Goal: Book appointment/travel/reservation

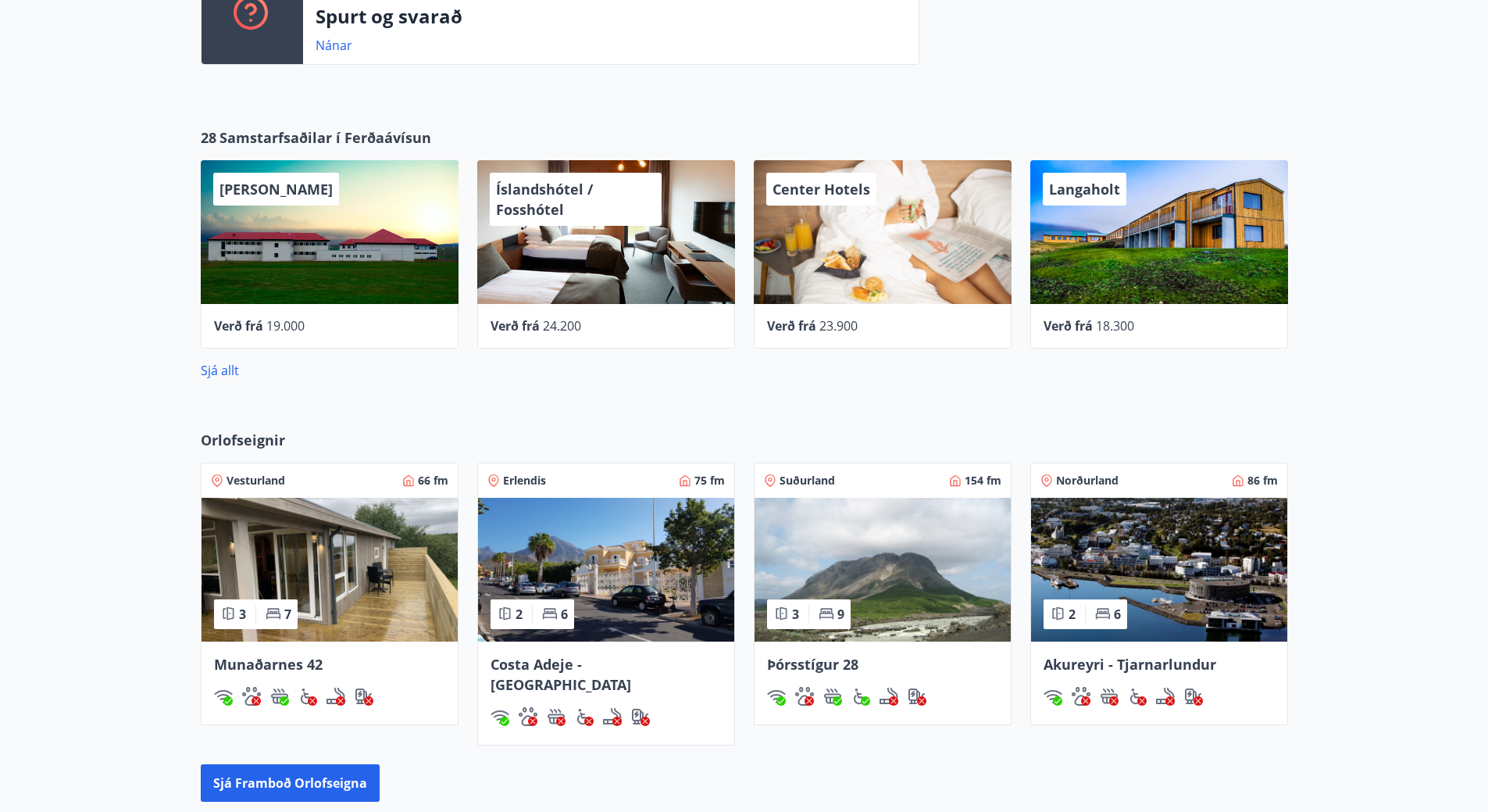
scroll to position [625, 0]
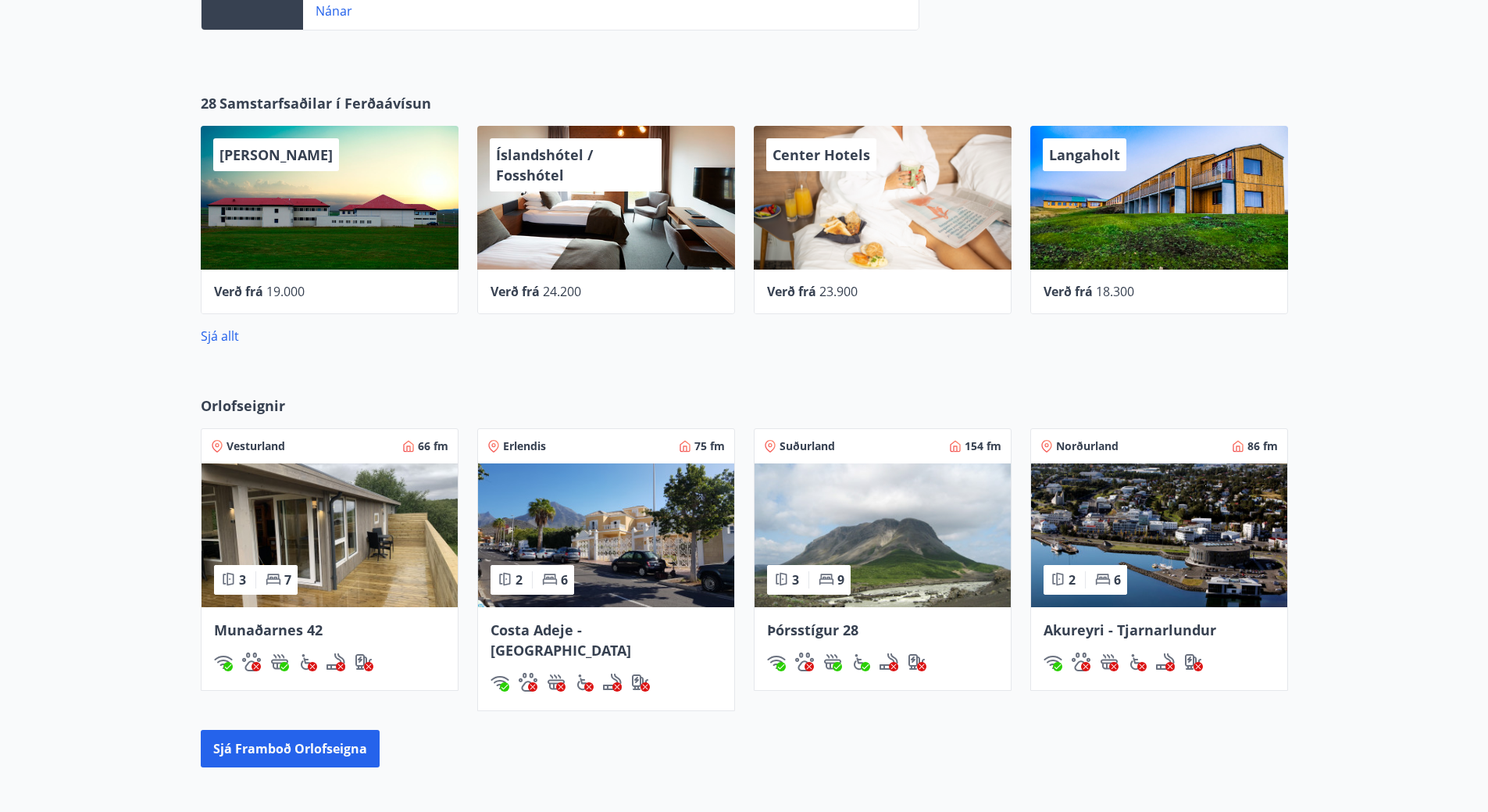
click at [910, 529] on img at bounding box center [883, 535] width 257 height 143
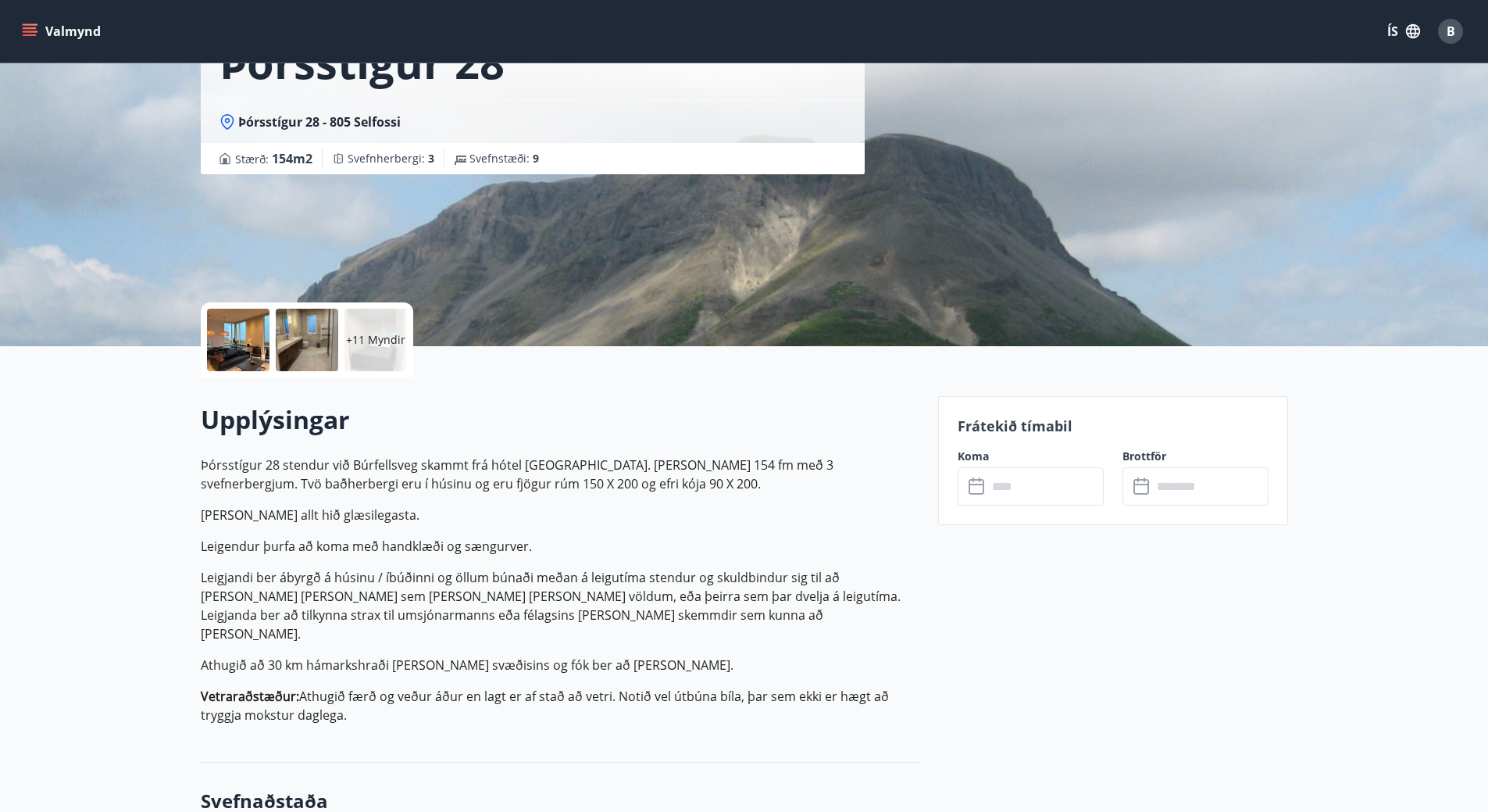
scroll to position [156, 0]
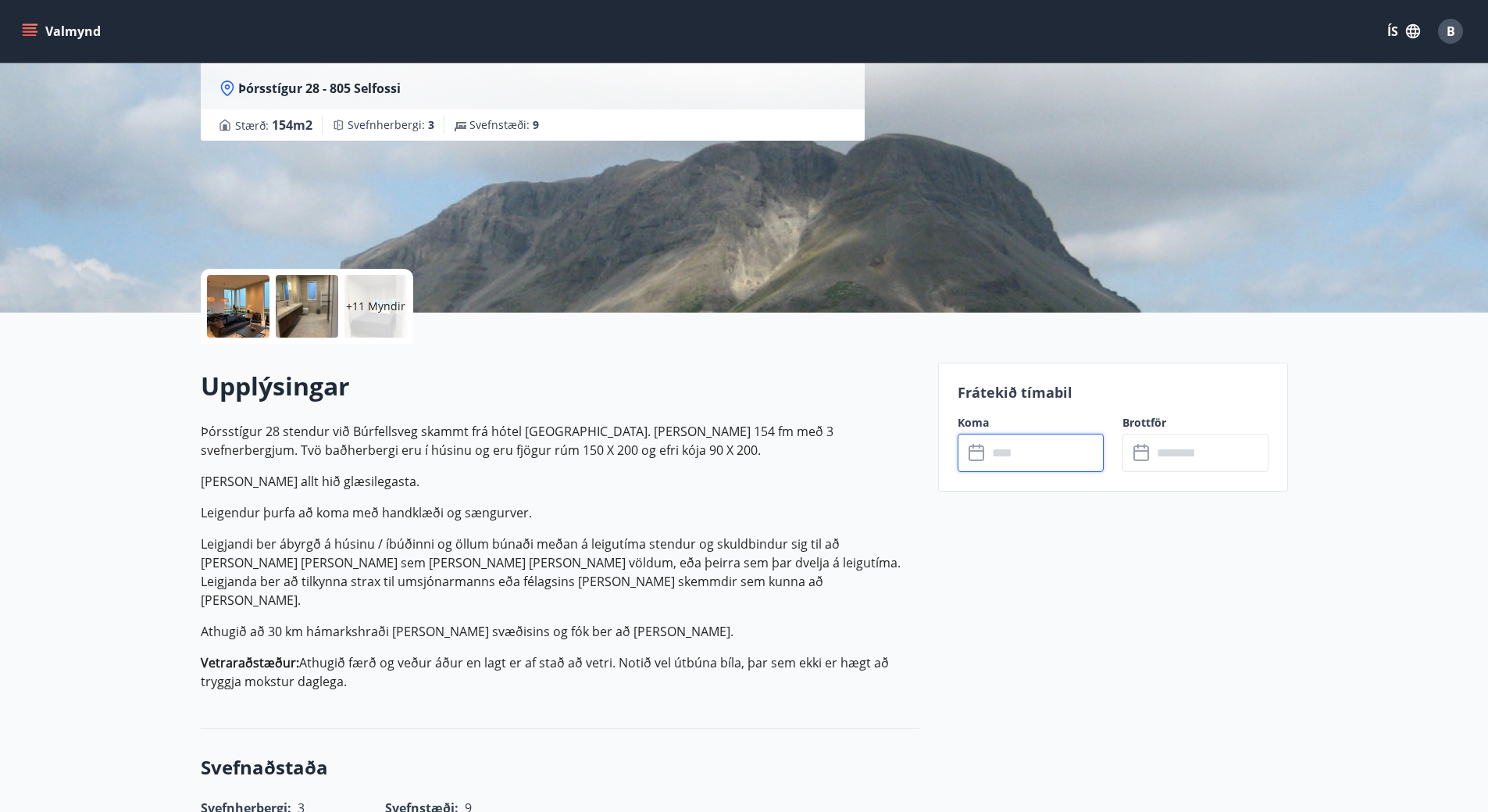
click at [1025, 453] on input "text" at bounding box center [1045, 452] width 116 height 38
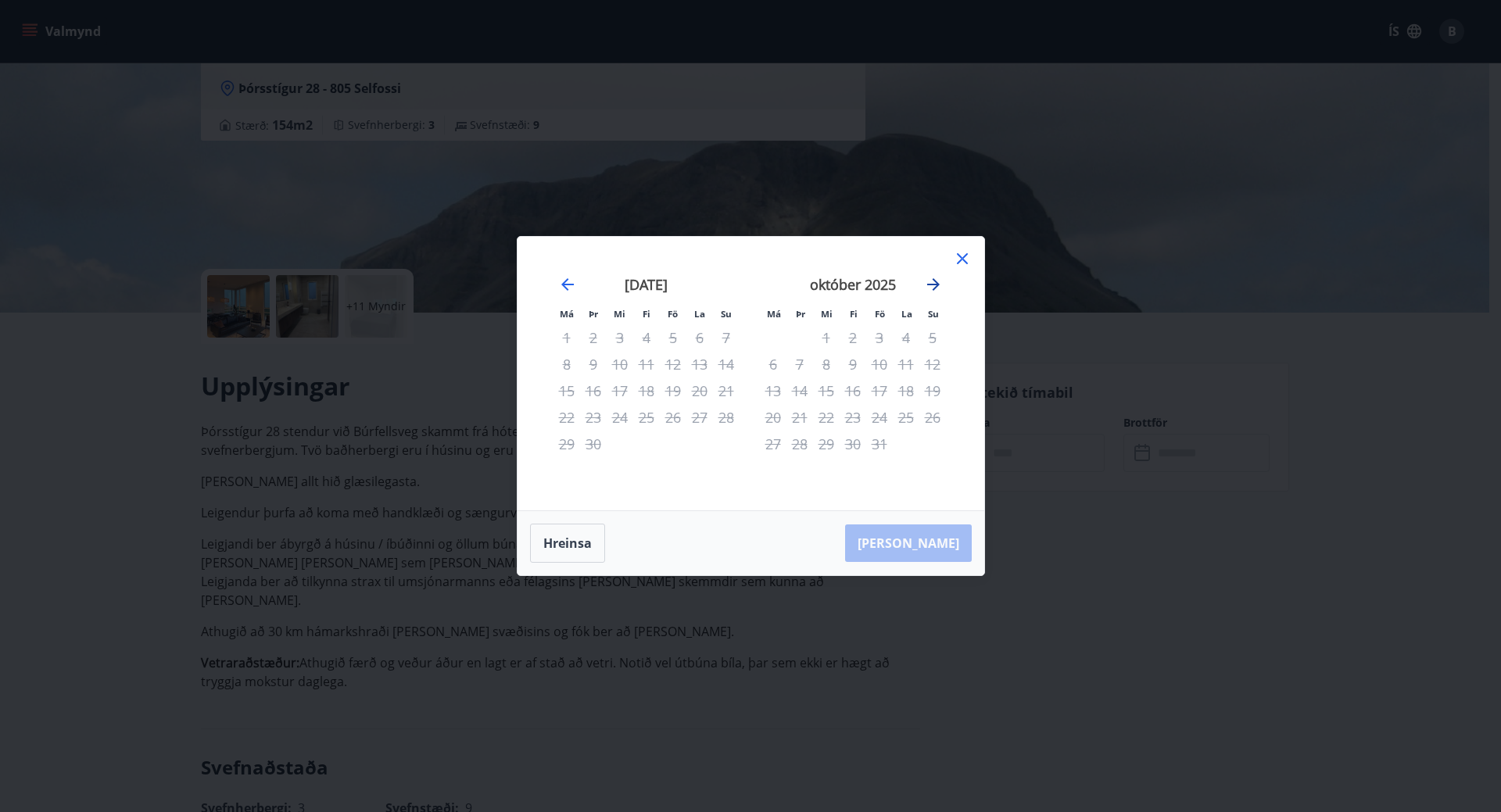
click at [931, 282] on icon "Move forward to switch to the next month." at bounding box center [933, 284] width 19 height 19
click at [931, 281] on icon "Move forward to switch to the next month." at bounding box center [933, 284] width 19 height 19
click at [968, 259] on icon at bounding box center [962, 258] width 19 height 19
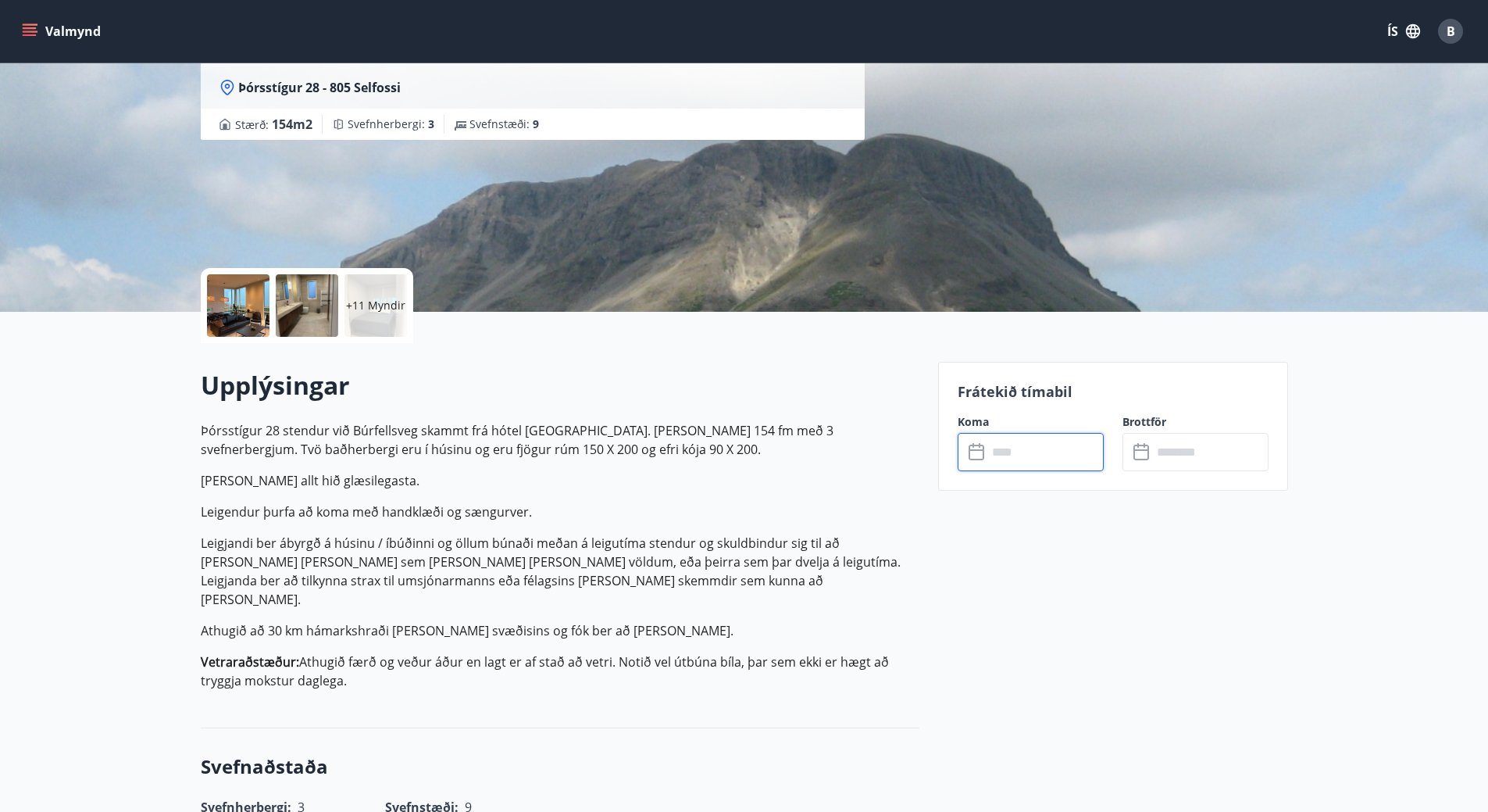
scroll to position [0, 0]
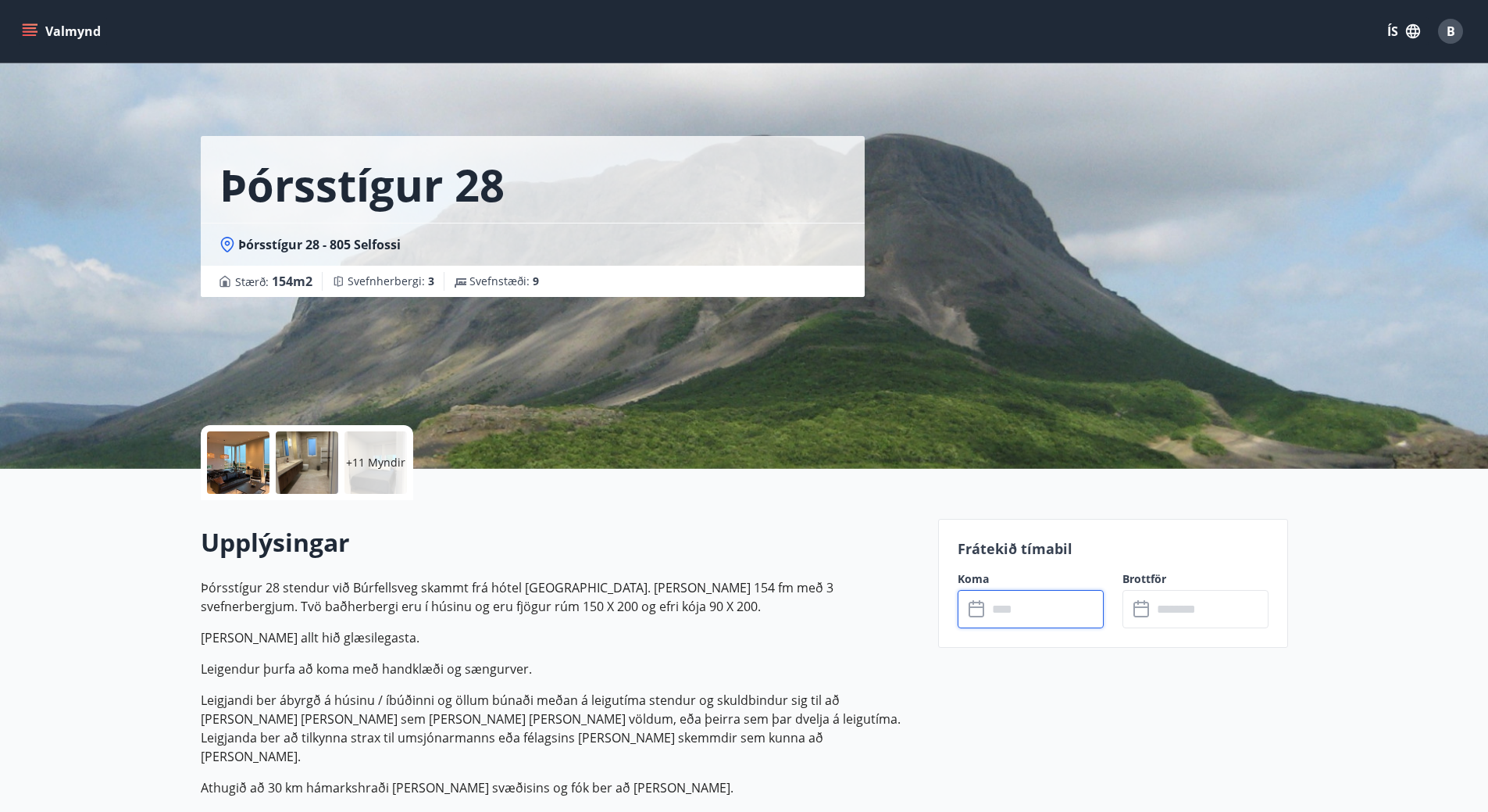
click at [1046, 612] on input "text" at bounding box center [1045, 608] width 116 height 38
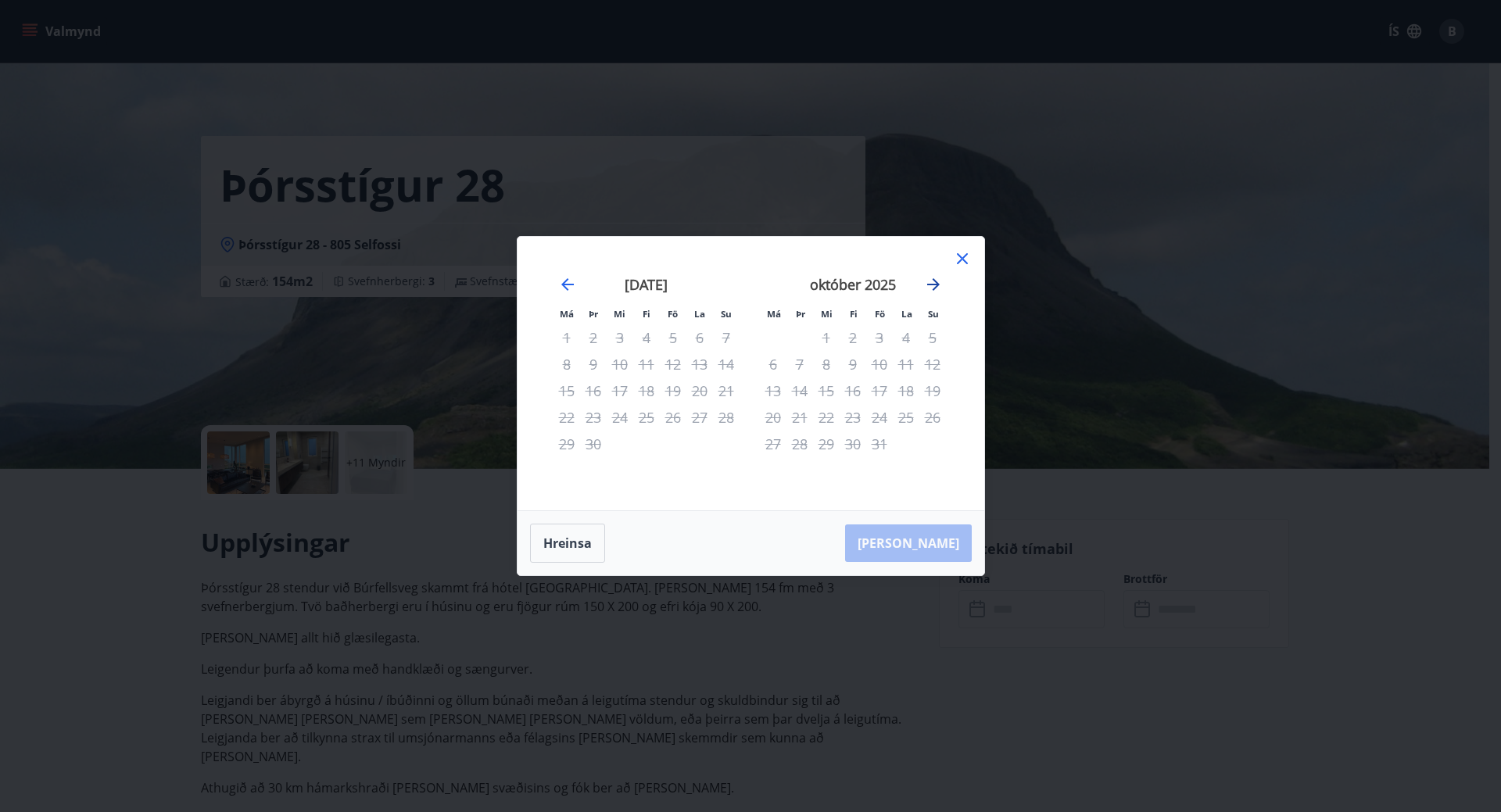
click at [933, 278] on icon "Move forward to switch to the next month." at bounding box center [933, 284] width 19 height 19
click at [933, 279] on icon "Move forward to switch to the next month." at bounding box center [933, 283] width 12 height 12
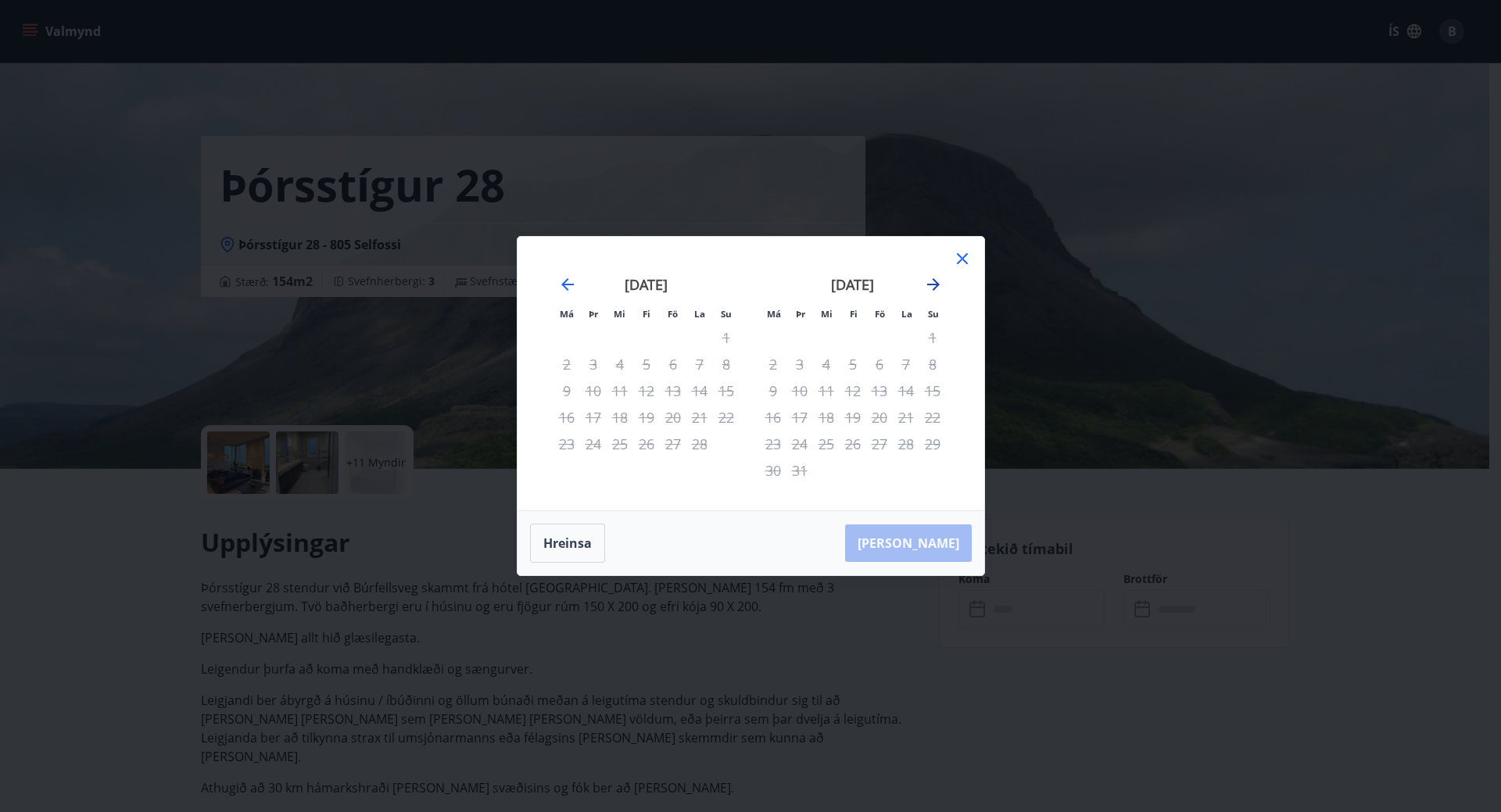
click at [933, 279] on icon "Move forward to switch to the next month." at bounding box center [933, 283] width 12 height 12
click at [768, 364] on div "6" at bounding box center [773, 364] width 27 height 27
drag, startPoint x: 949, startPoint y: 545, endPoint x: 950, endPoint y: 466, distance: 79.0
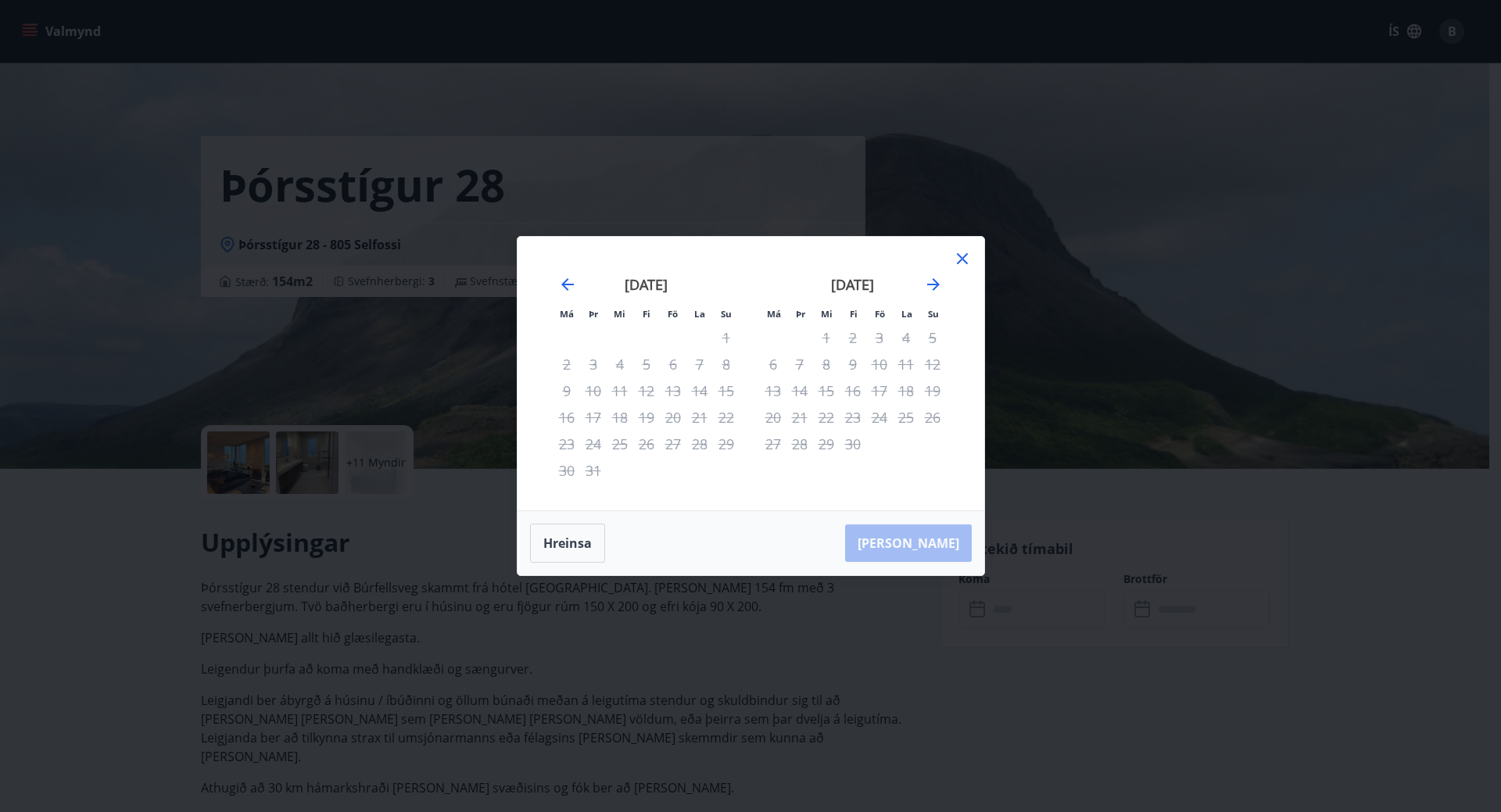
click at [949, 544] on div "[PERSON_NAME]" at bounding box center [750, 542] width 467 height 64
click at [929, 283] on icon "Move forward to switch to the next month." at bounding box center [933, 284] width 19 height 19
click at [964, 252] on icon at bounding box center [962, 258] width 19 height 19
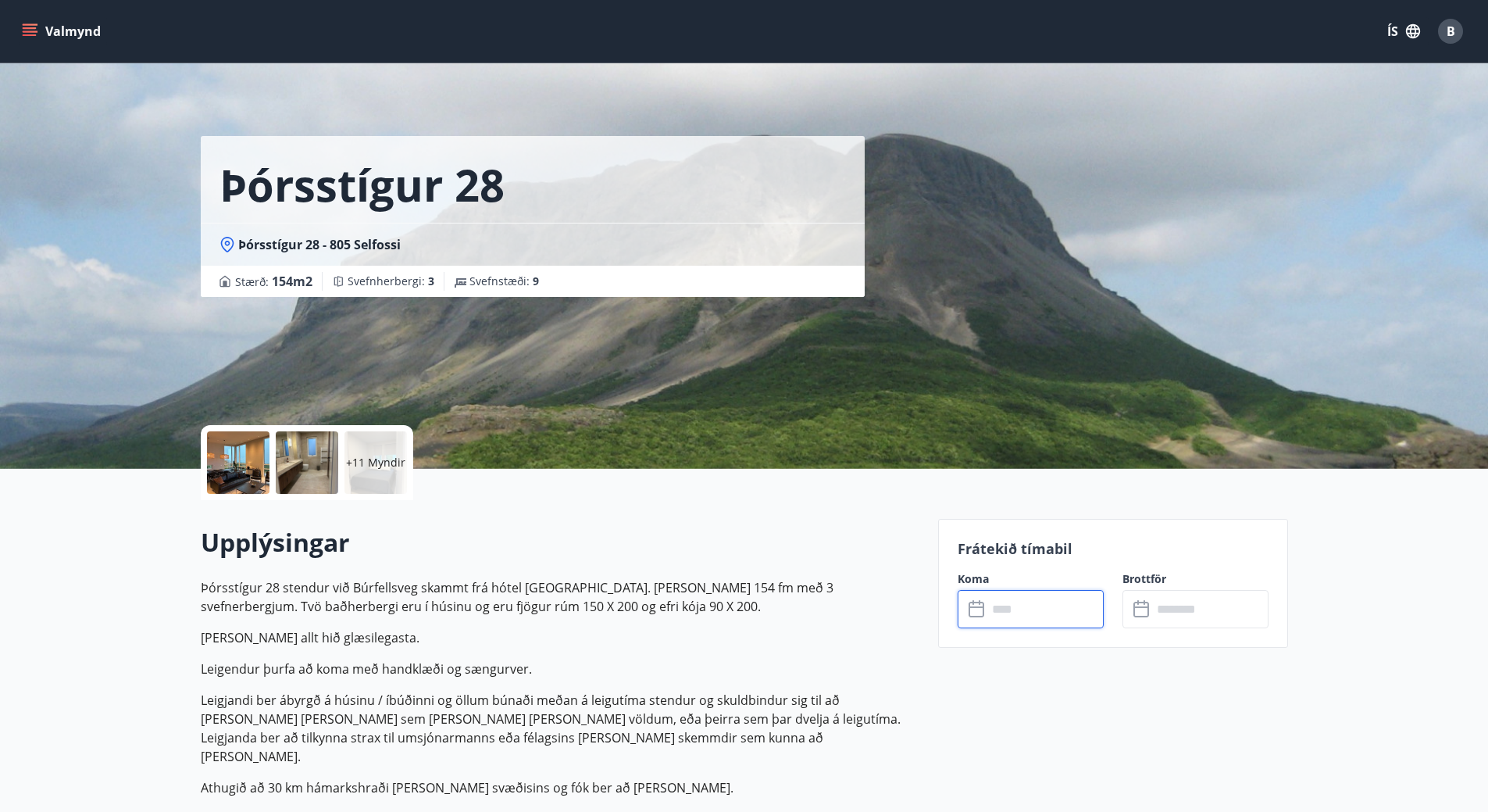
click at [35, 30] on icon "menu" at bounding box center [29, 31] width 15 height 15
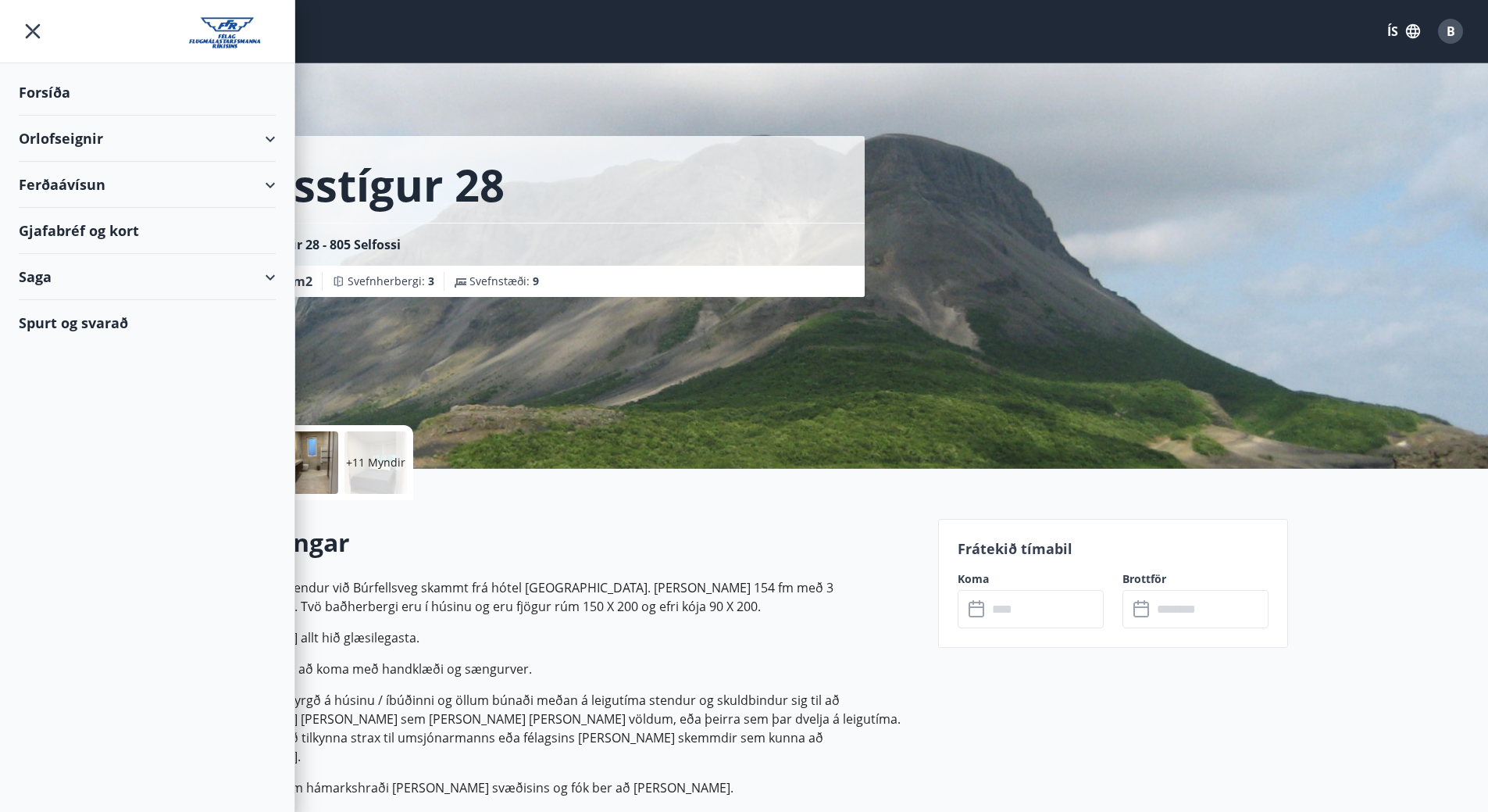
click at [50, 95] on div "Forsíða" at bounding box center [147, 92] width 257 height 46
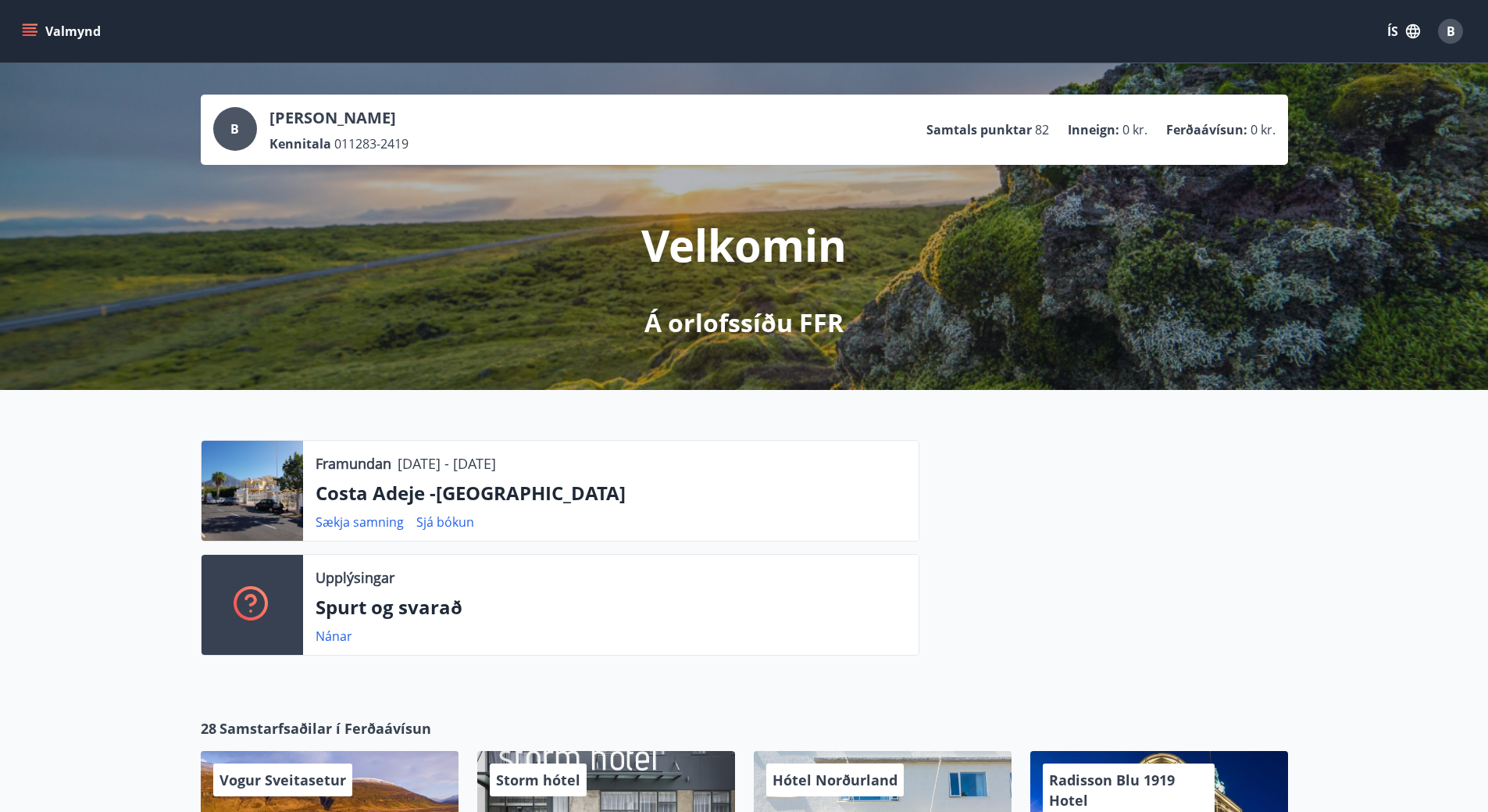
click at [698, 232] on p "Velkomin" at bounding box center [744, 244] width 205 height 59
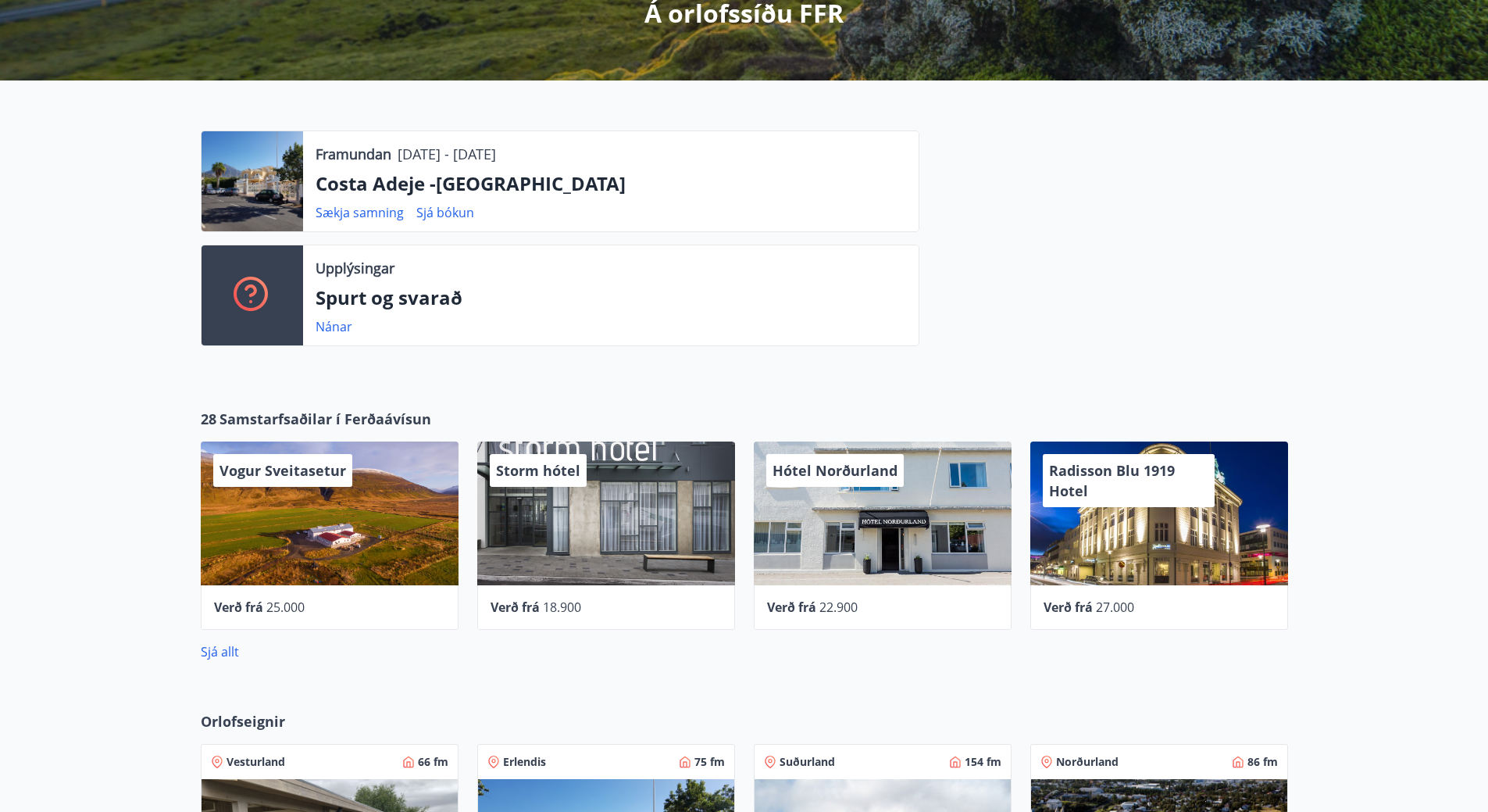
scroll to position [391, 0]
